Goal: Information Seeking & Learning: Learn about a topic

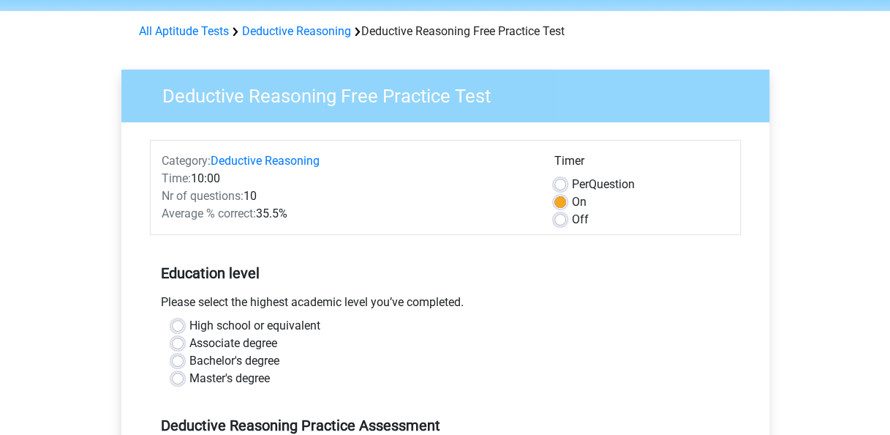
scroll to position [86, 0]
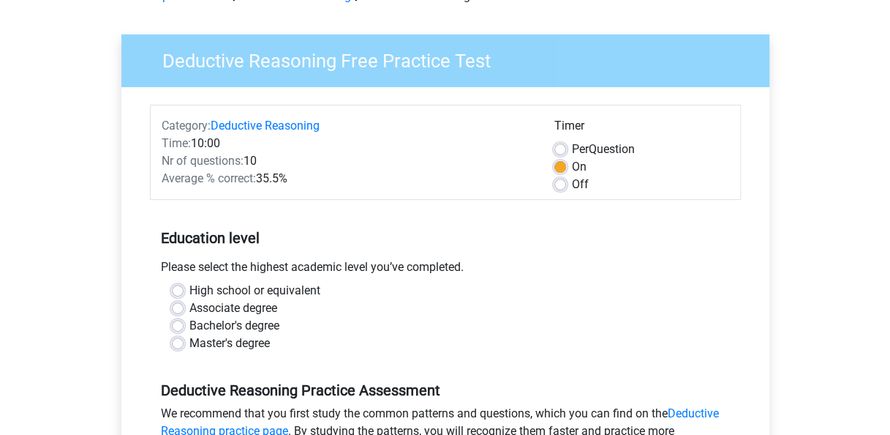
click at [189, 325] on label "Bachelor's degree" at bounding box center [234, 326] width 90 height 18
click at [176, 325] on input "Bachelor's degree" at bounding box center [178, 324] width 12 height 15
radio input "true"
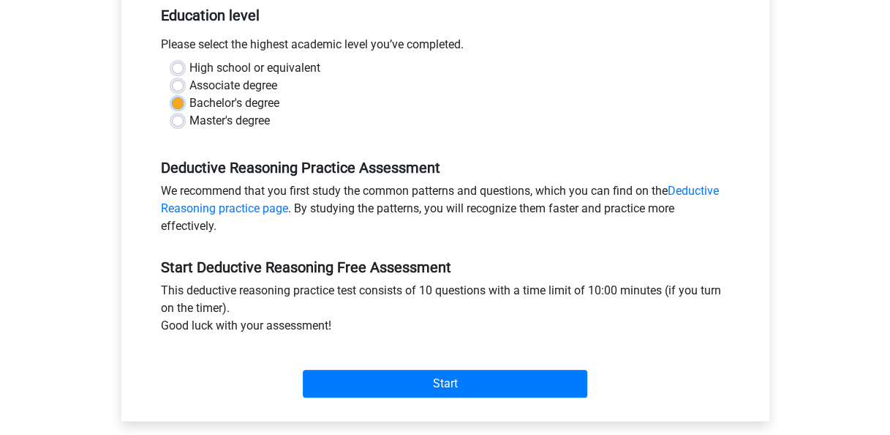
scroll to position [309, 0]
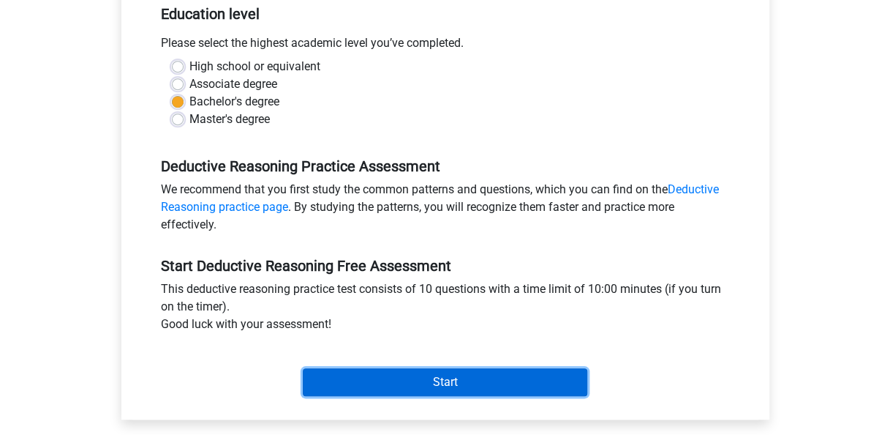
click at [428, 382] on input "Start" at bounding box center [445, 382] width 285 height 28
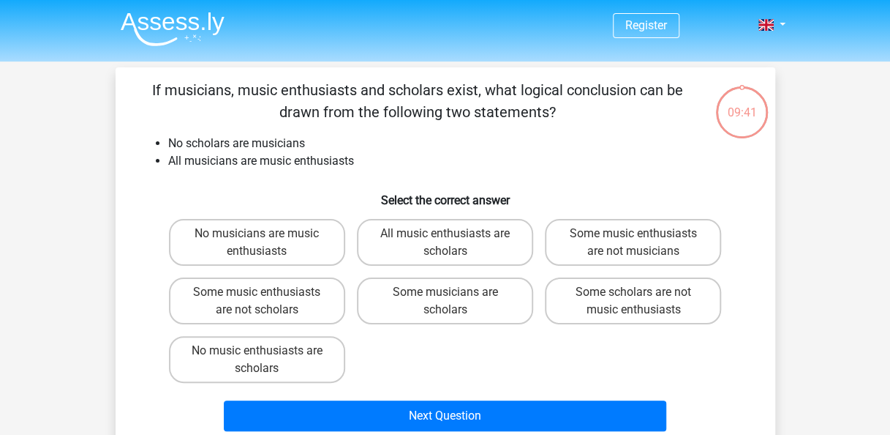
click at [428, 382] on div "No musicians are music enthusiasts All music enthusiasts are scholars Some musi…" at bounding box center [445, 301] width 565 height 176
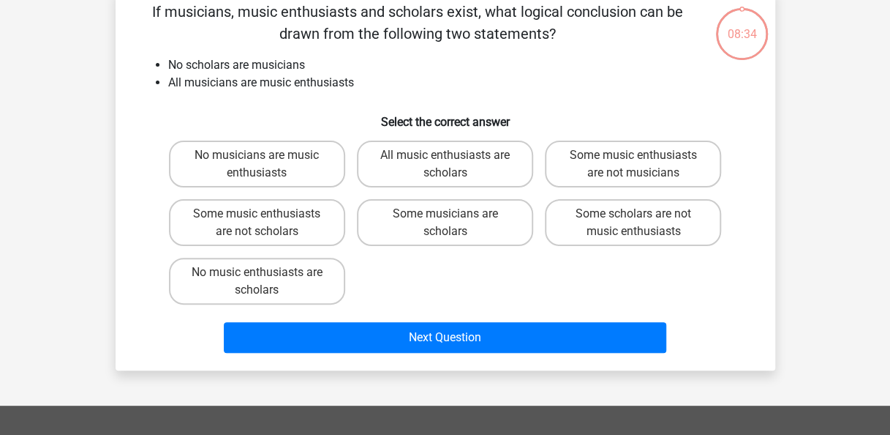
scroll to position [79, 0]
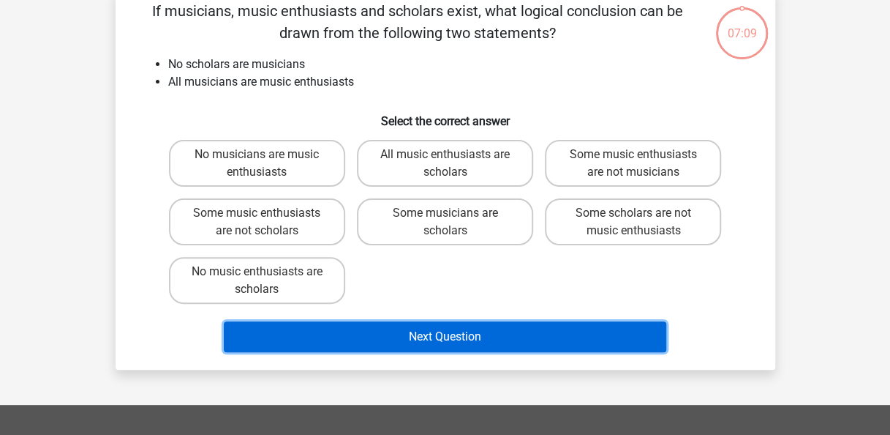
click at [467, 328] on button "Next Question" at bounding box center [445, 336] width 443 height 31
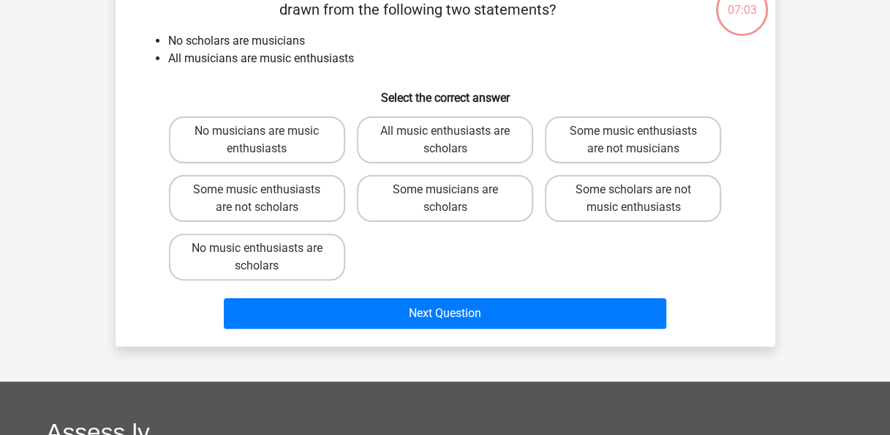
scroll to position [0, 0]
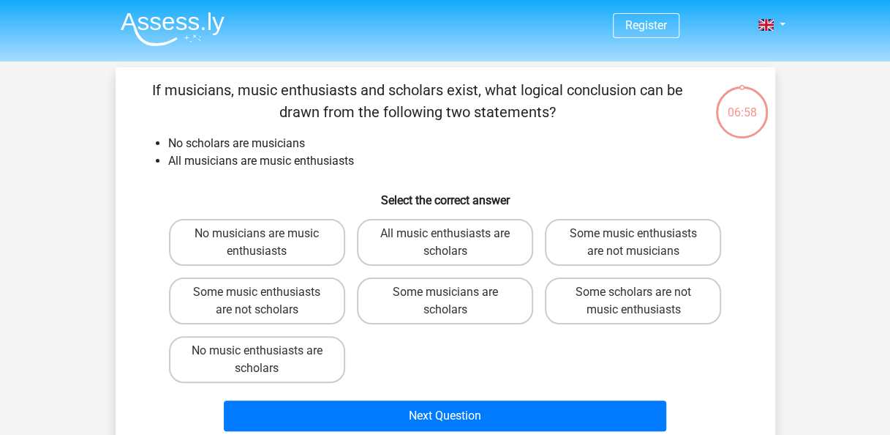
click at [563, 162] on li "All musicians are music enthusiasts" at bounding box center [460, 161] width 584 height 18
click at [229, 288] on label "Some music enthusiasts are not scholars" at bounding box center [257, 300] width 176 height 47
click at [257, 292] on input "Some music enthusiasts are not scholars" at bounding box center [262, 297] width 10 height 10
radio input "true"
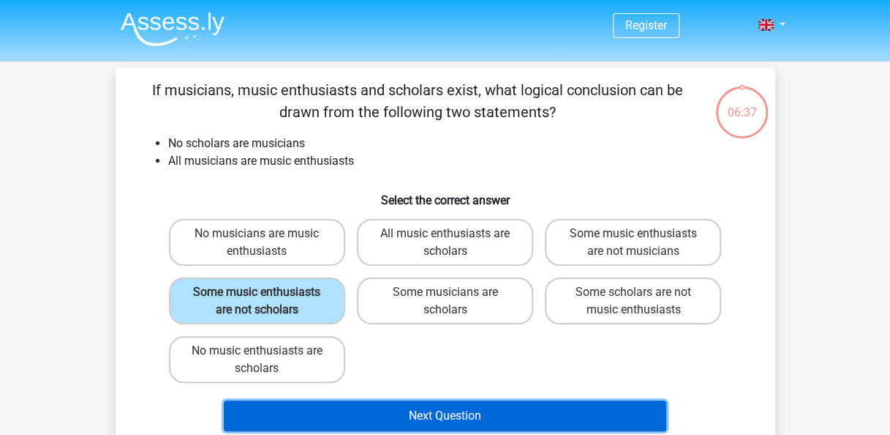
click at [418, 418] on button "Next Question" at bounding box center [445, 415] width 443 height 31
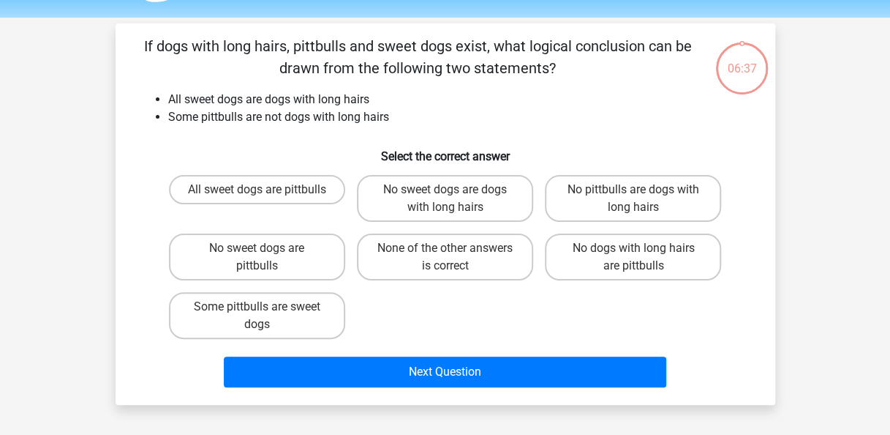
scroll to position [67, 0]
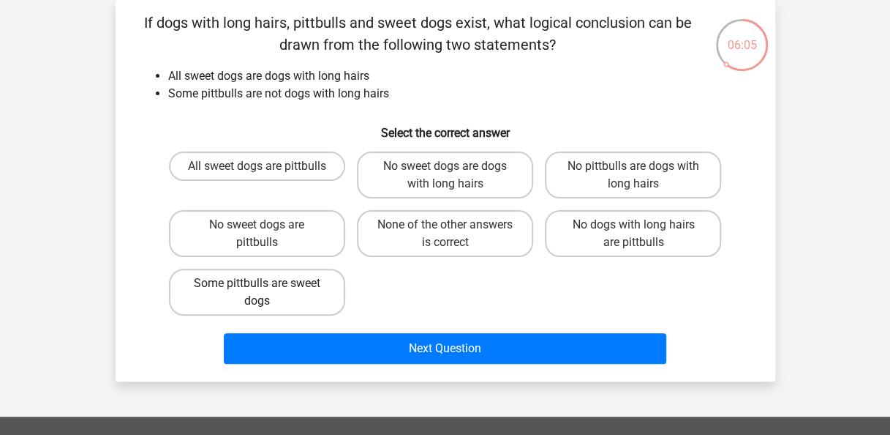
click at [268, 285] on label "Some pittbulls are sweet dogs" at bounding box center [257, 291] width 176 height 47
click at [266, 285] on input "Some pittbulls are sweet dogs" at bounding box center [262, 288] width 10 height 10
radio input "true"
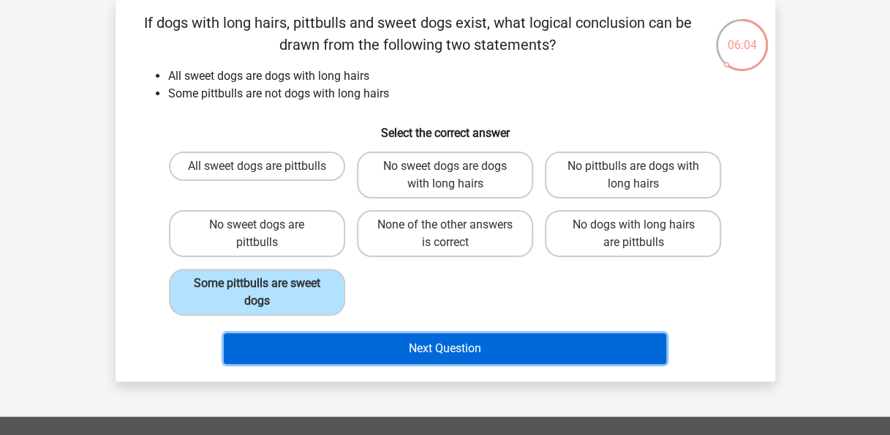
click at [402, 347] on button "Next Question" at bounding box center [445, 348] width 443 height 31
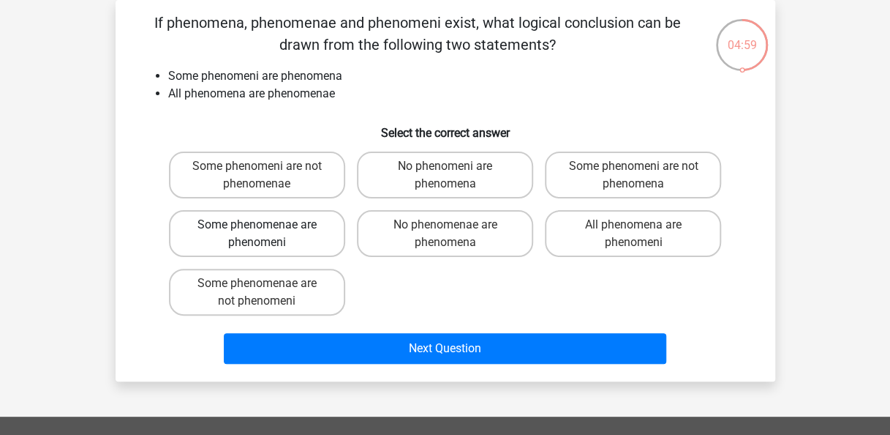
click at [297, 228] on label "Some phenomenae are phenomeni" at bounding box center [257, 233] width 176 height 47
click at [266, 228] on input "Some phenomenae are phenomeni" at bounding box center [262, 230] width 10 height 10
radio input "true"
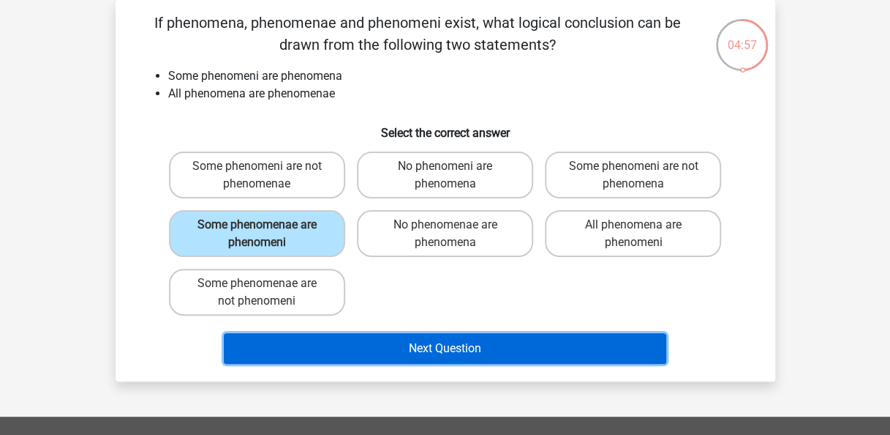
click at [439, 356] on button "Next Question" at bounding box center [445, 348] width 443 height 31
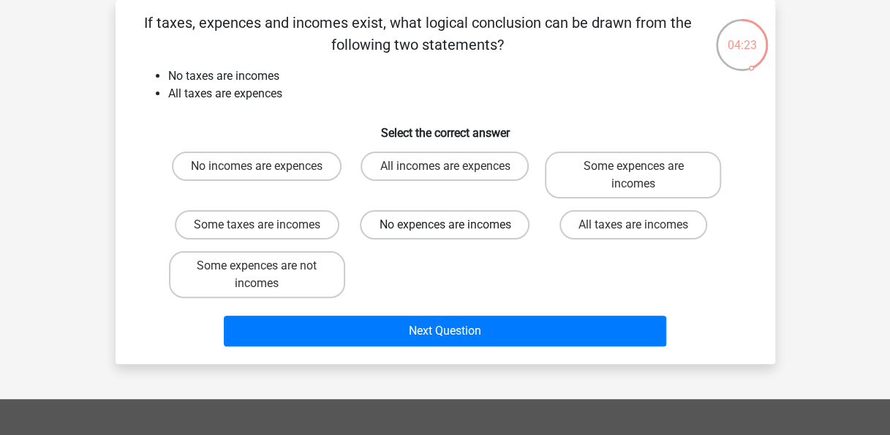
click at [456, 222] on label "No expences are incomes" at bounding box center [445, 224] width 170 height 29
click at [454, 225] on input "No expences are incomes" at bounding box center [450, 230] width 10 height 10
radio input "true"
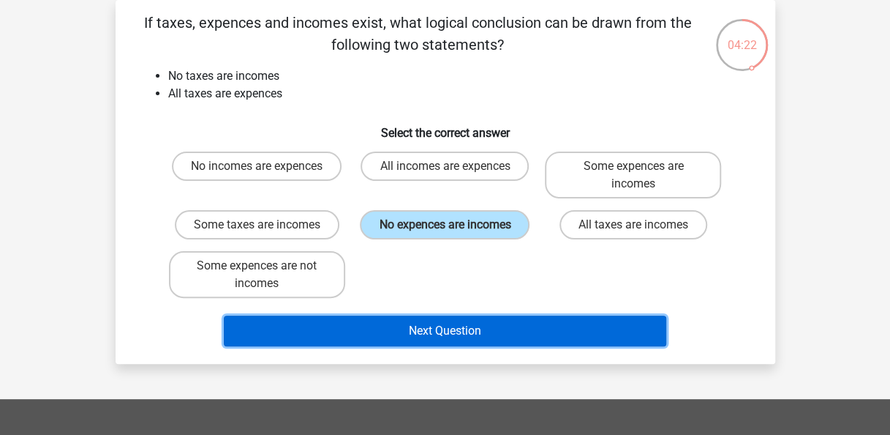
click at [432, 329] on button "Next Question" at bounding box center [445, 330] width 443 height 31
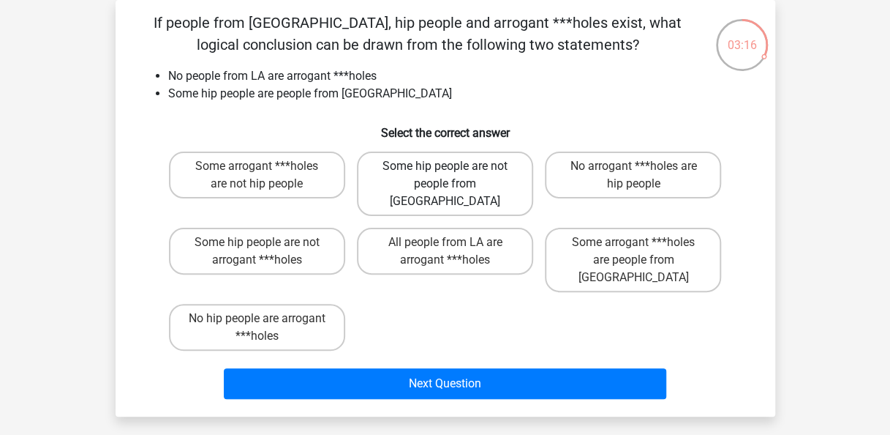
click at [471, 168] on label "Some hip people are not people from LA" at bounding box center [445, 183] width 176 height 64
click at [454, 168] on input "Some hip people are not people from LA" at bounding box center [450, 171] width 10 height 10
radio input "true"
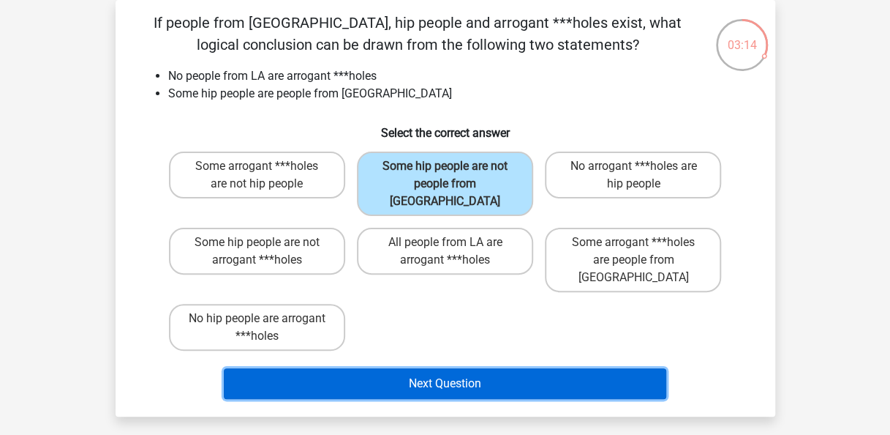
click at [448, 368] on button "Next Question" at bounding box center [445, 383] width 443 height 31
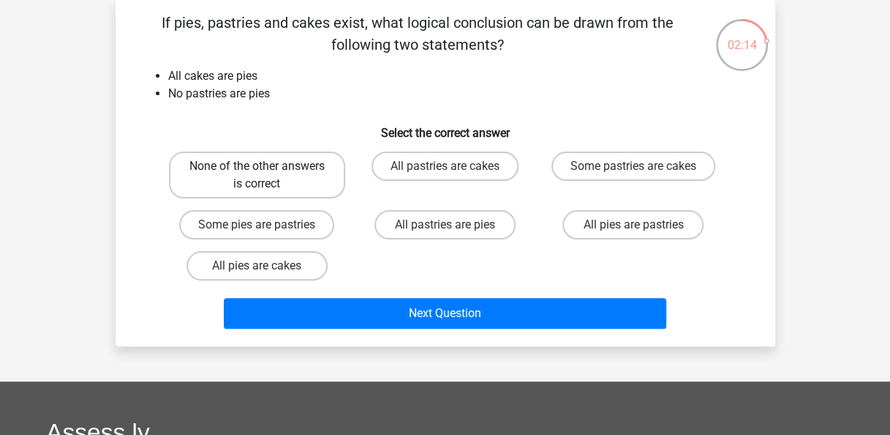
click at [313, 164] on label "None of the other answers is correct" at bounding box center [257, 174] width 176 height 47
click at [266, 166] on input "None of the other answers is correct" at bounding box center [262, 171] width 10 height 10
radio input "true"
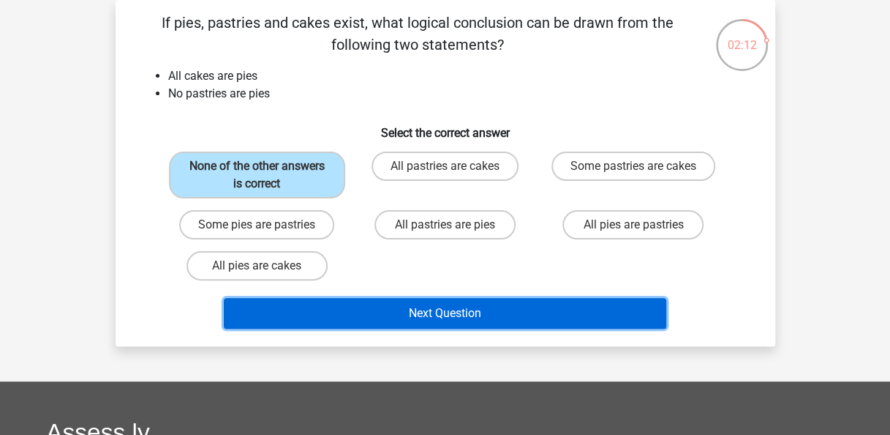
click at [429, 313] on button "Next Question" at bounding box center [445, 313] width 443 height 31
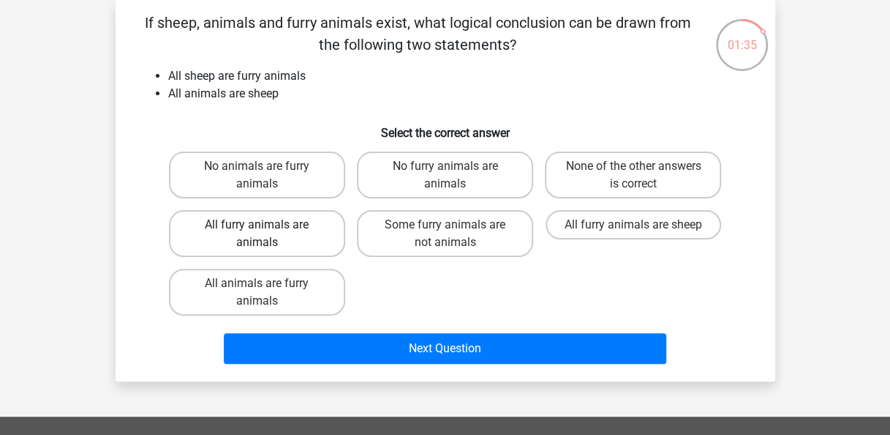
click at [304, 228] on label "All furry animals are animals" at bounding box center [257, 233] width 176 height 47
click at [266, 228] on input "All furry animals are animals" at bounding box center [262, 230] width 10 height 10
radio input "true"
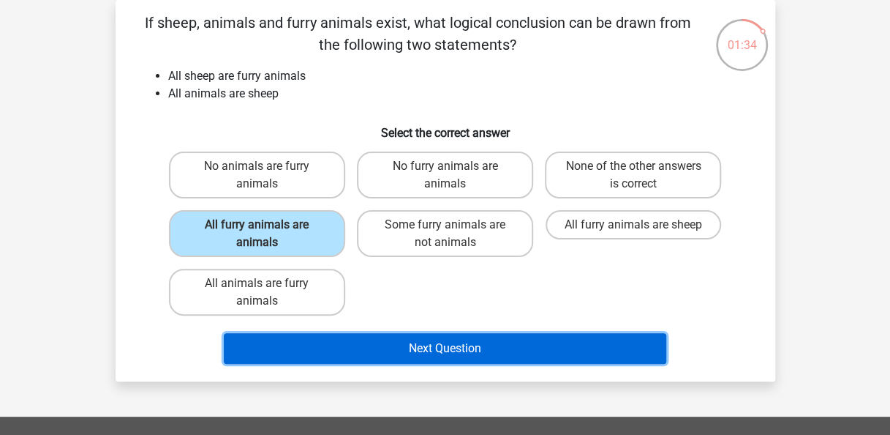
click at [430, 341] on button "Next Question" at bounding box center [445, 348] width 443 height 31
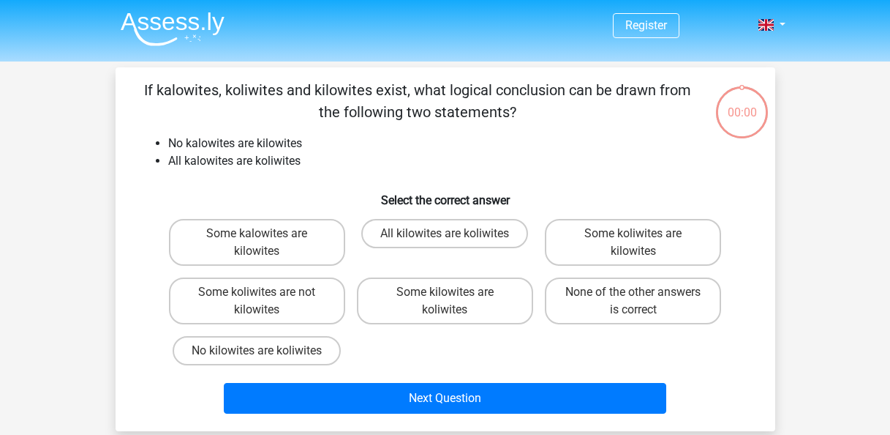
scroll to position [67, 0]
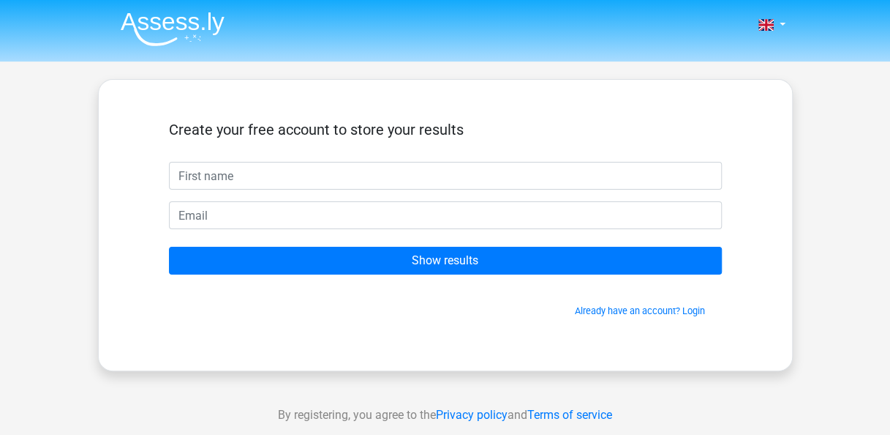
click at [257, 172] on input "text" at bounding box center [445, 176] width 553 height 28
type input "Ursula"
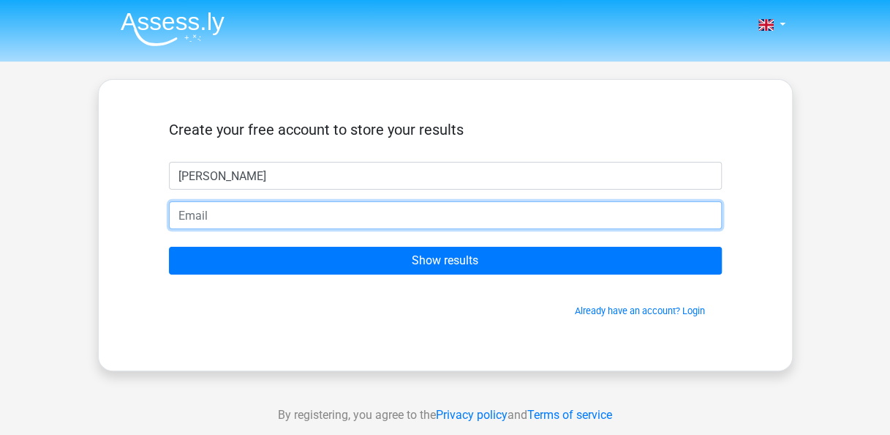
click at [233, 212] on input "email" at bounding box center [445, 215] width 553 height 28
type input "umtumt12@gmail.com"
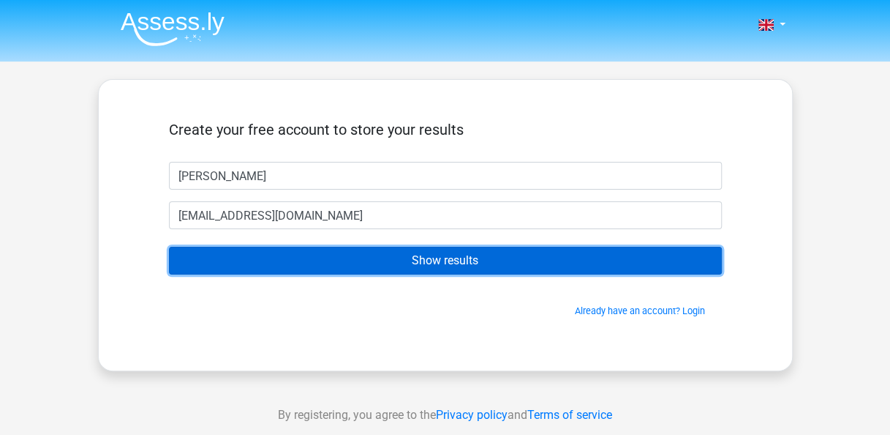
click at [460, 261] on input "Show results" at bounding box center [445, 261] width 553 height 28
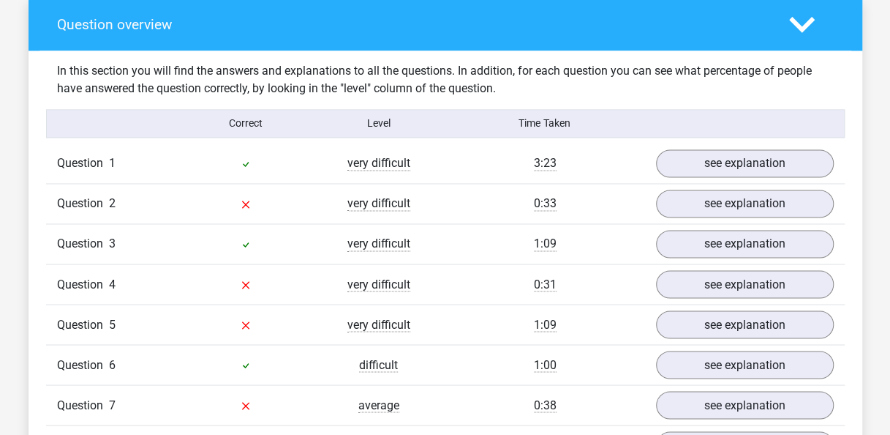
scroll to position [1010, 0]
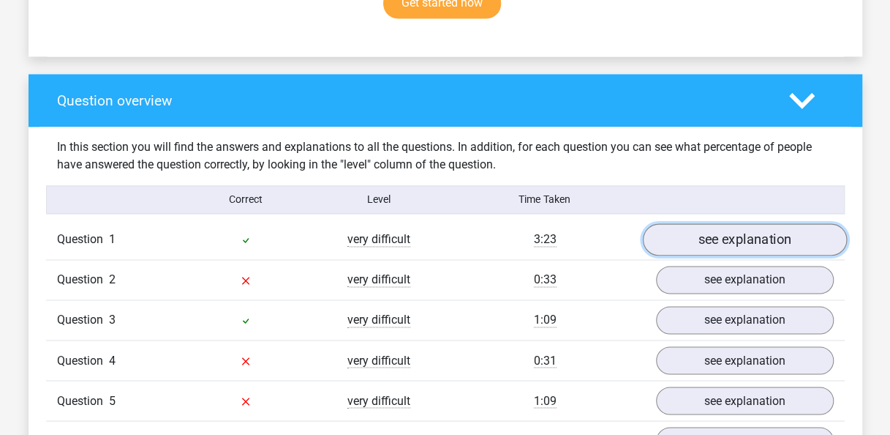
click at [764, 234] on link "see explanation" at bounding box center [744, 239] width 204 height 32
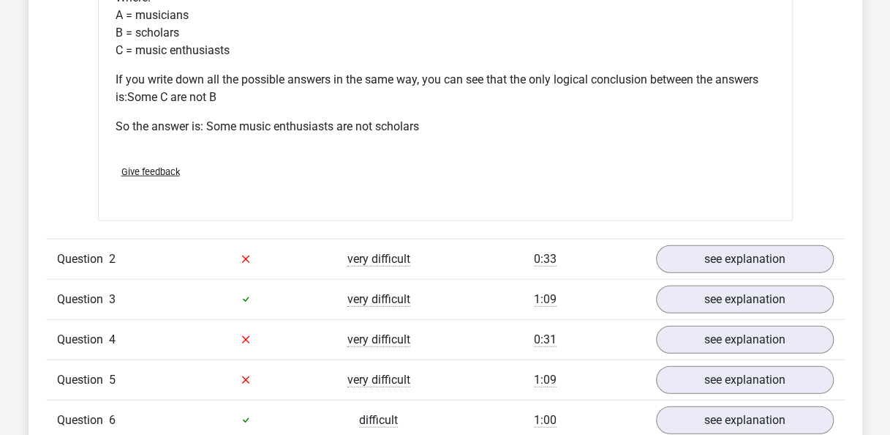
scroll to position [1636, 0]
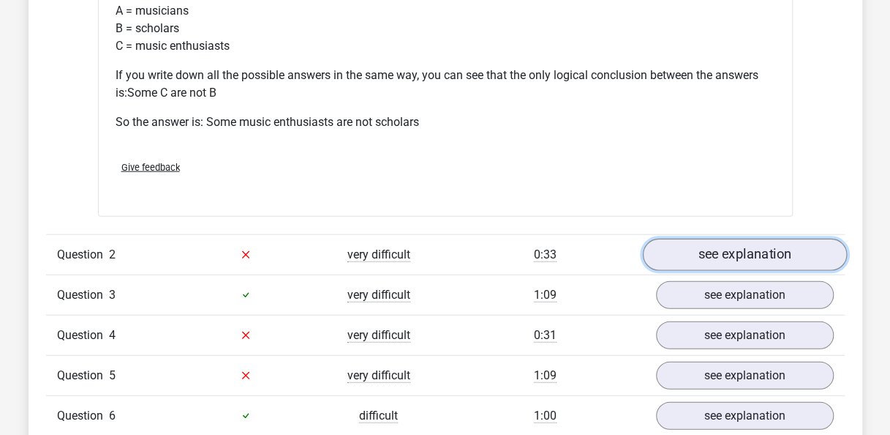
click at [753, 257] on link "see explanation" at bounding box center [744, 254] width 204 height 32
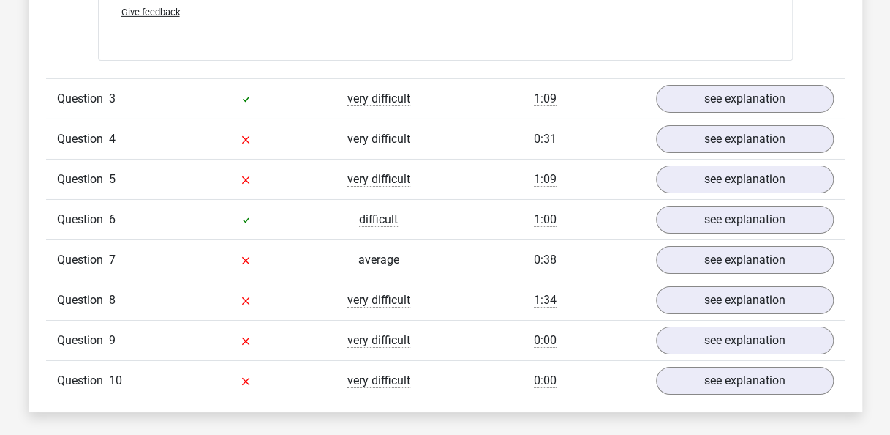
scroll to position [2395, 0]
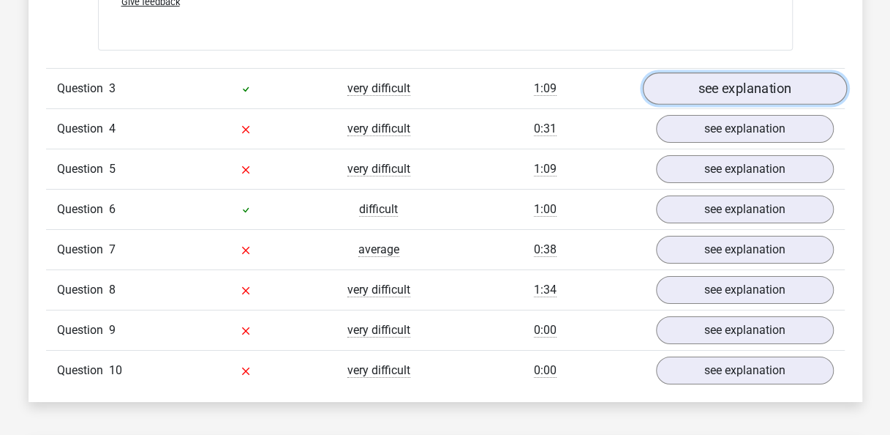
click at [730, 79] on link "see explanation" at bounding box center [744, 88] width 204 height 32
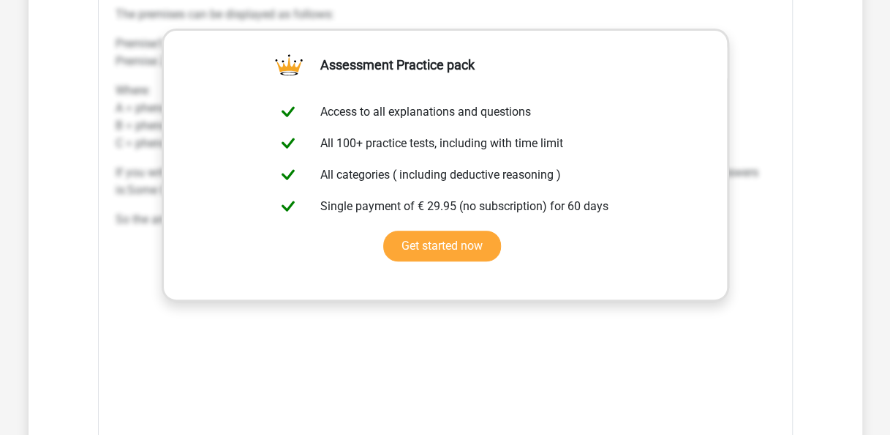
scroll to position [2778, 0]
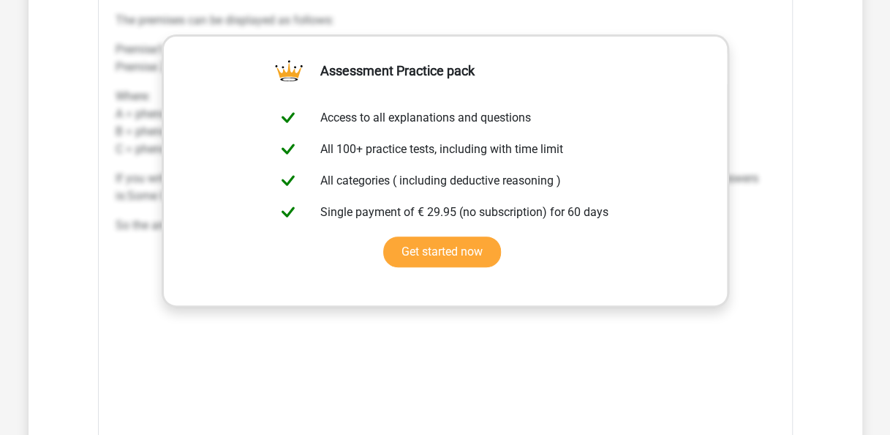
click at [774, 95] on p "Where: A = phenomena B = phenomeni C = phenomenae" at bounding box center [446, 123] width 660 height 70
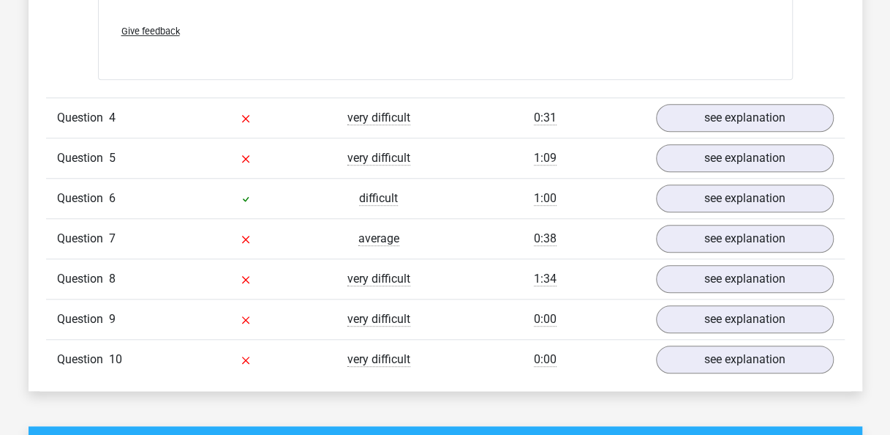
scroll to position [3198, 0]
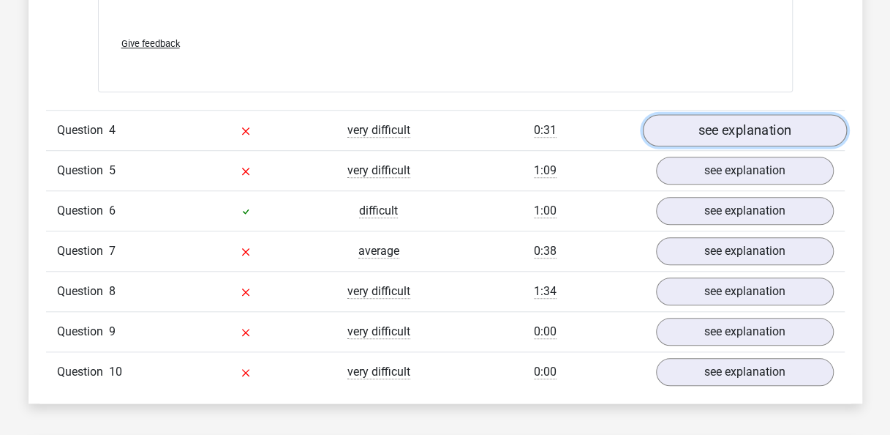
click at [749, 120] on link "see explanation" at bounding box center [744, 130] width 204 height 32
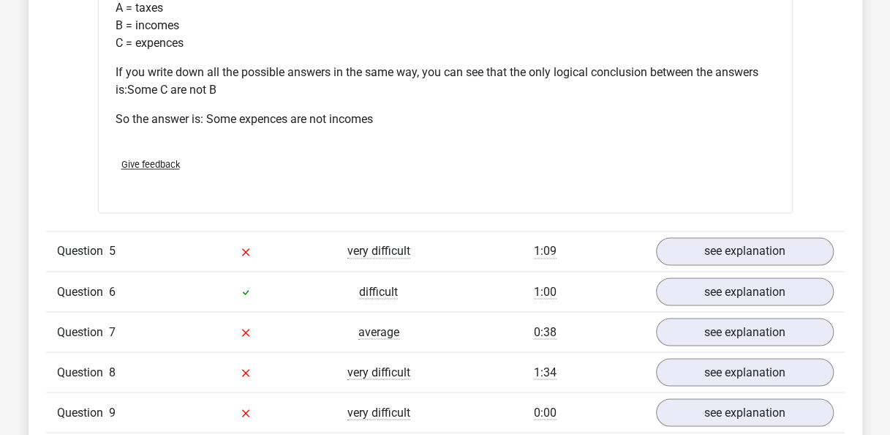
scroll to position [3903, 0]
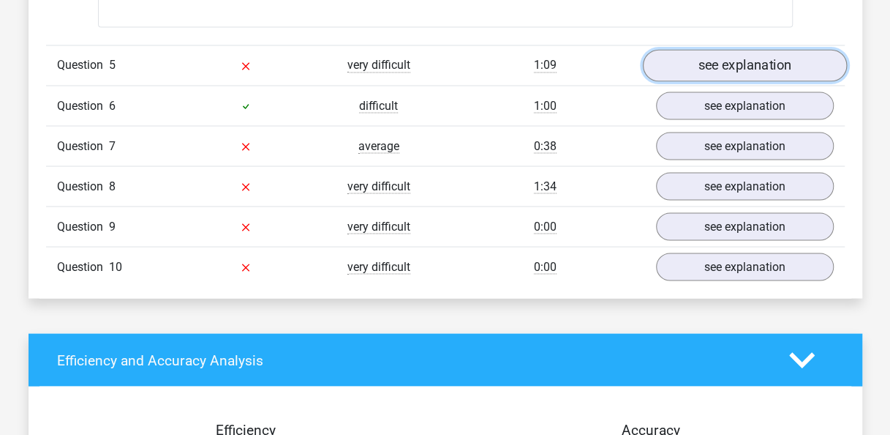
click at [783, 58] on link "see explanation" at bounding box center [744, 65] width 204 height 32
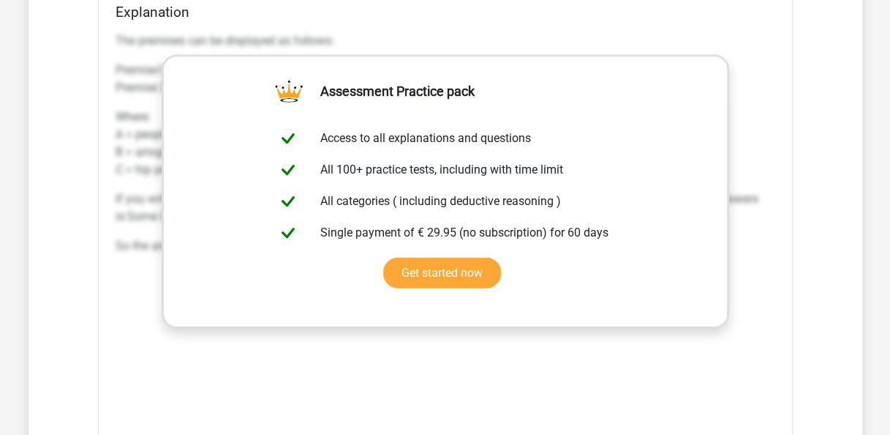
scroll to position [4110, 0]
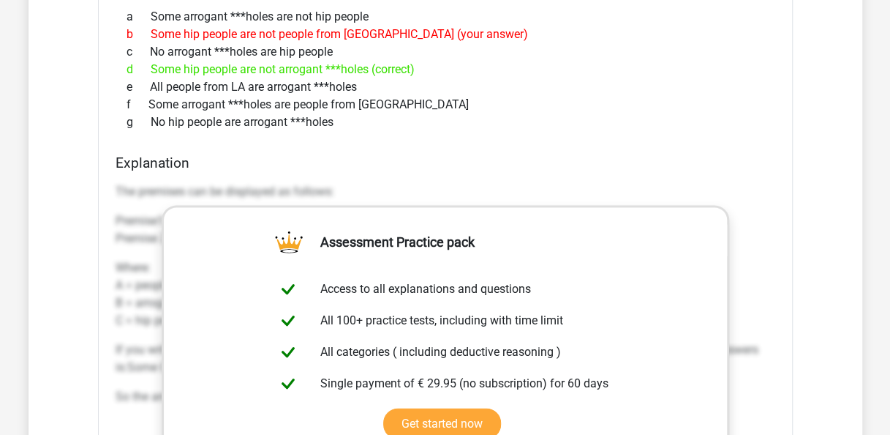
click at [770, 160] on h4 "Explanation" at bounding box center [446, 162] width 660 height 17
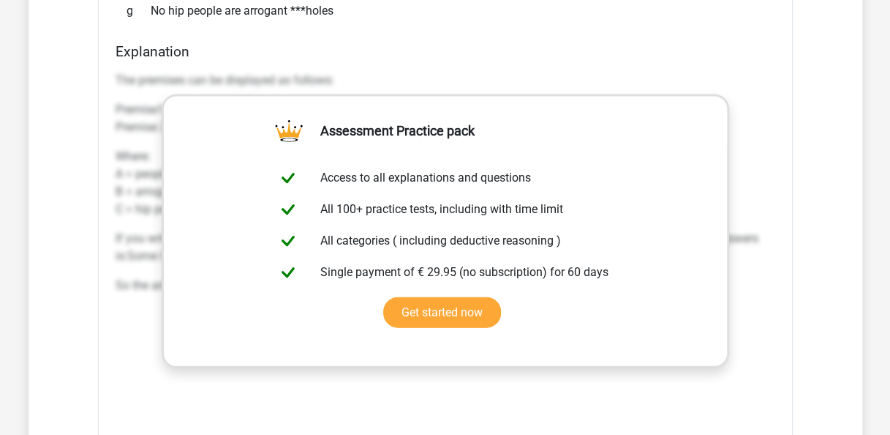
scroll to position [4236, 0]
